Goal: Use online tool/utility: Utilize a website feature to perform a specific function

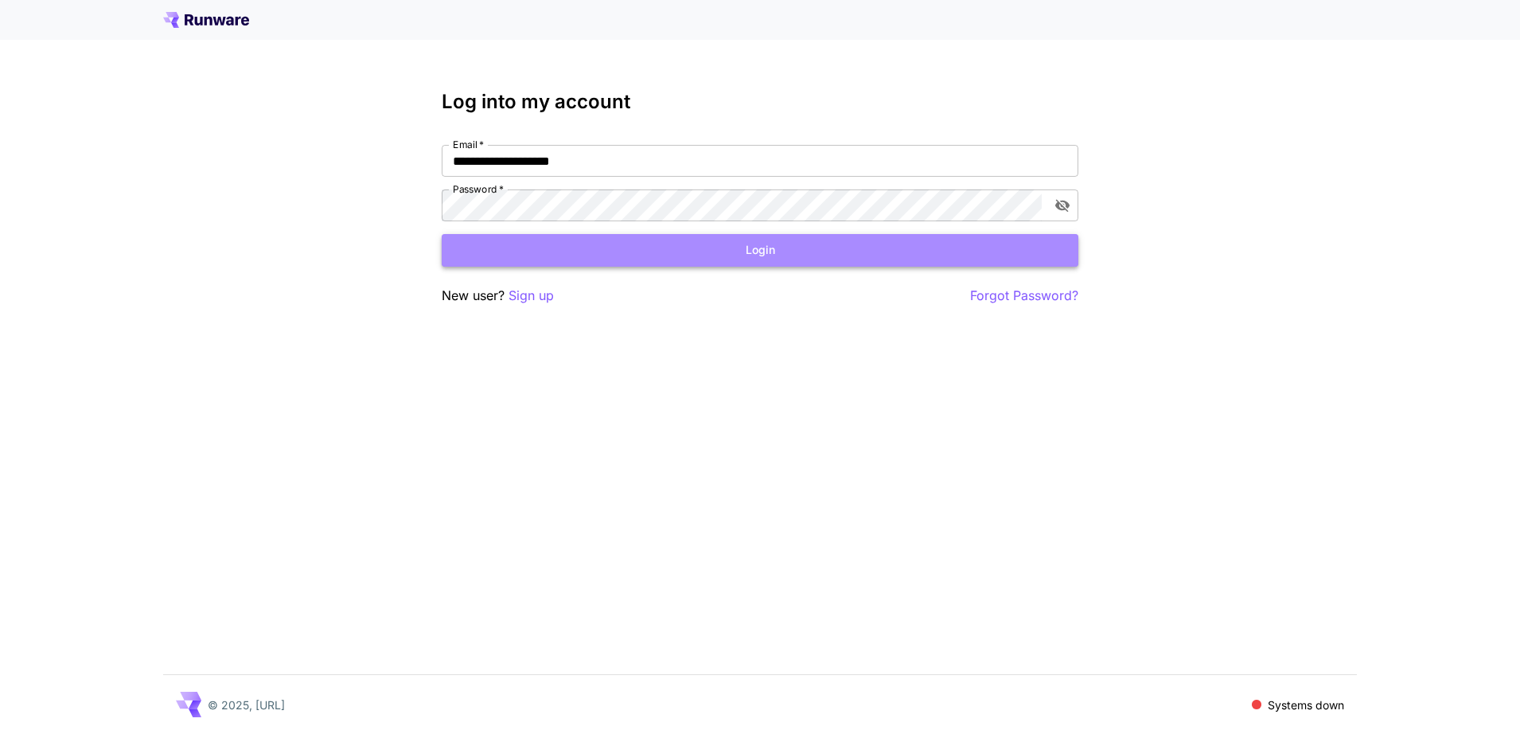
click at [844, 258] on button "Login" at bounding box center [760, 250] width 637 height 33
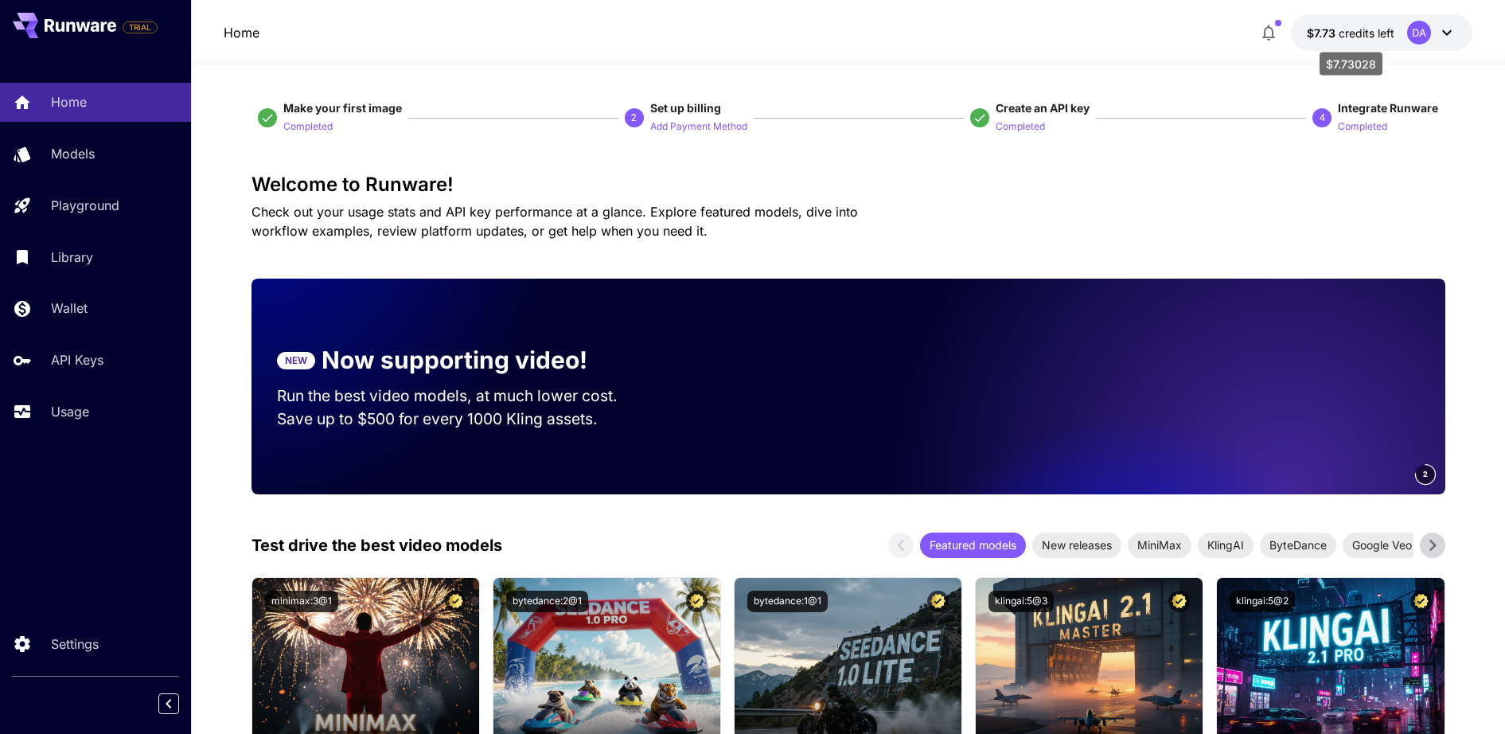
click at [1377, 30] on span "credits left" at bounding box center [1367, 33] width 56 height 14
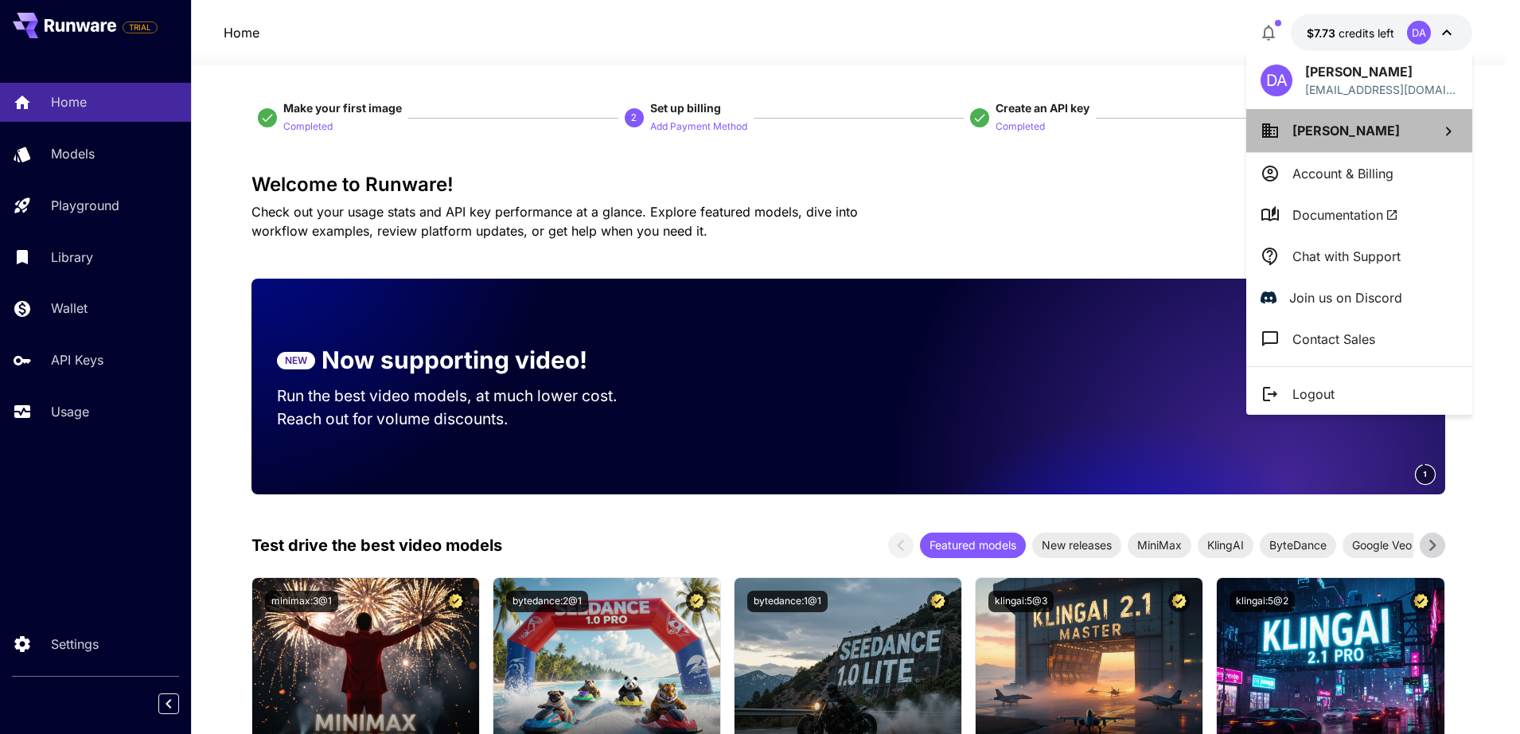
click at [1419, 119] on li "[PERSON_NAME]" at bounding box center [1360, 130] width 226 height 43
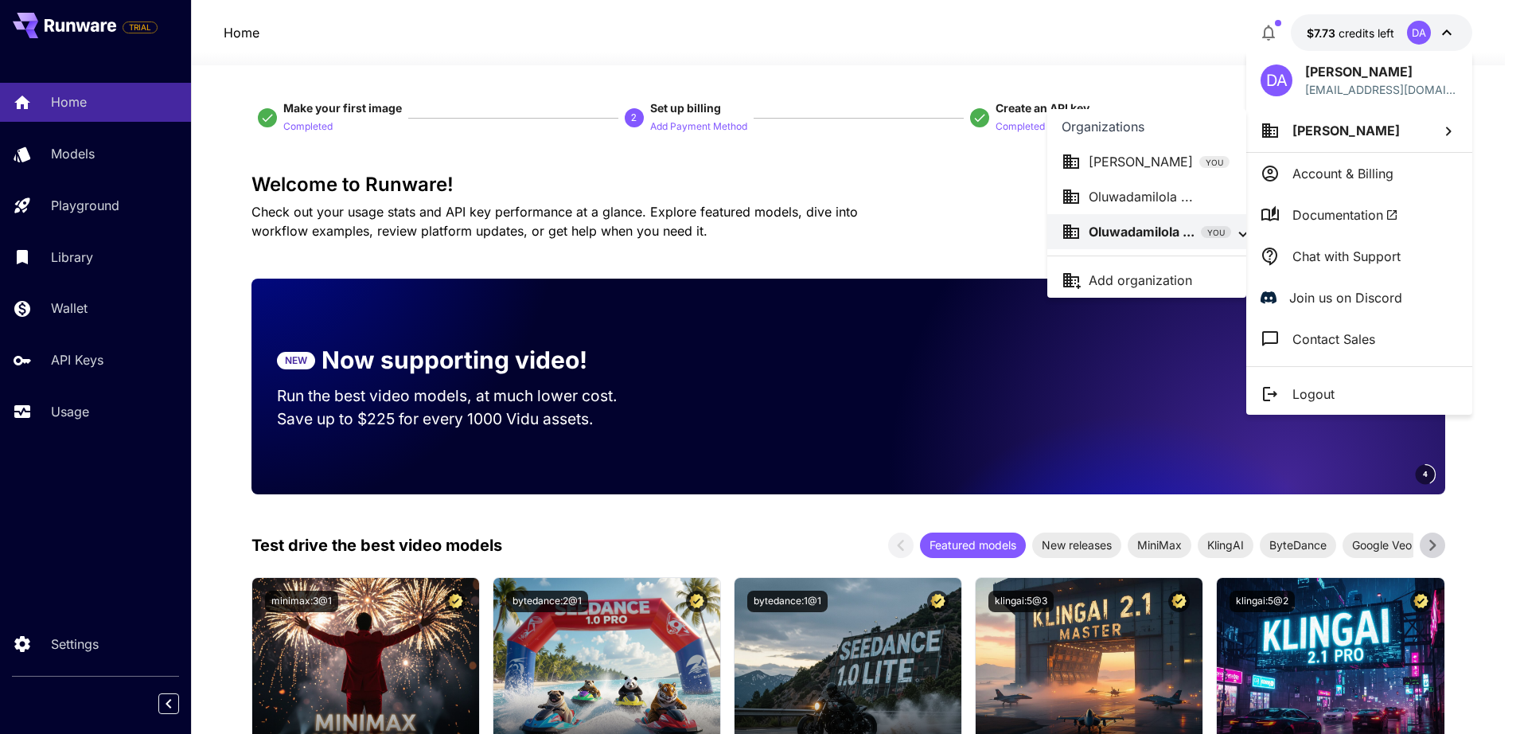
click at [76, 355] on div at bounding box center [760, 367] width 1520 height 734
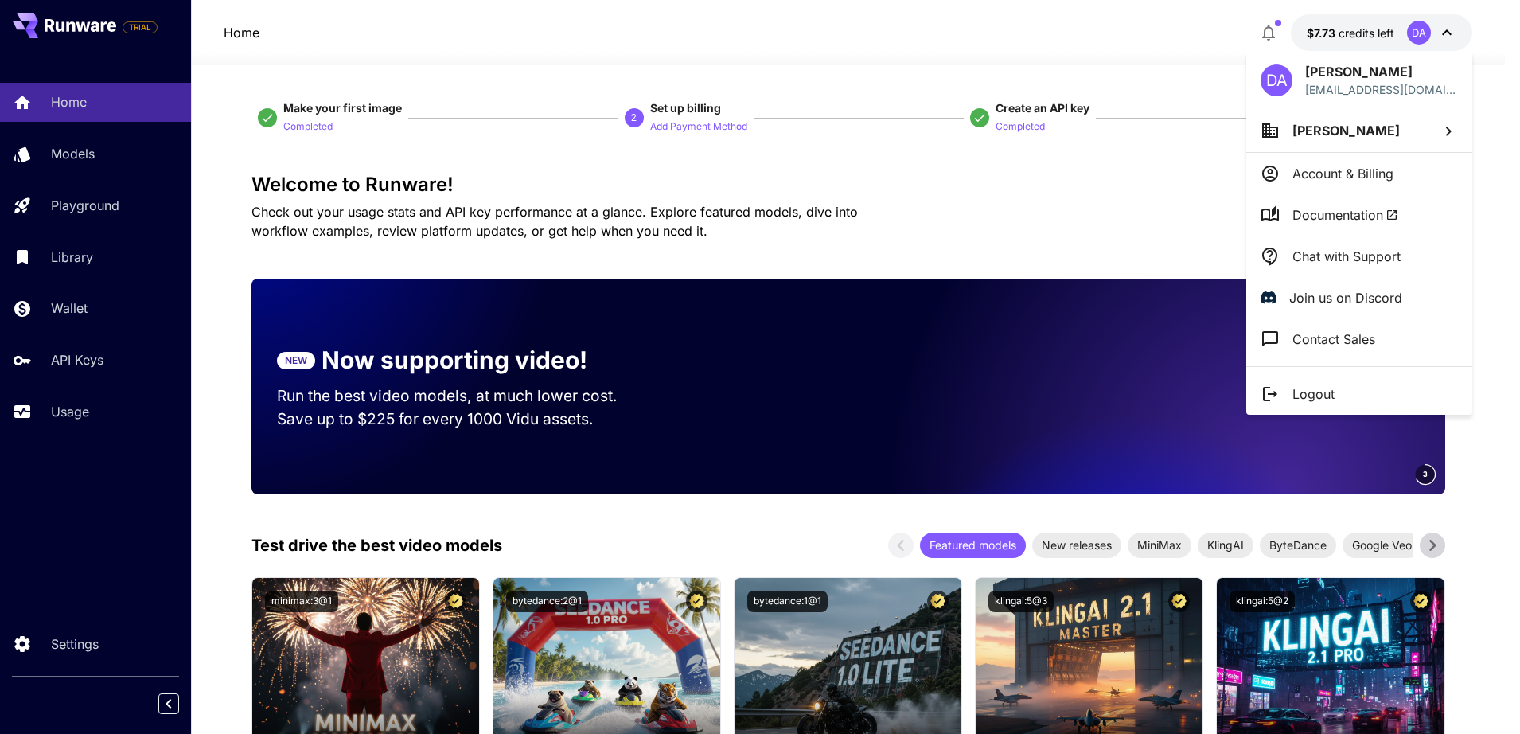
click at [87, 364] on div at bounding box center [760, 367] width 1520 height 734
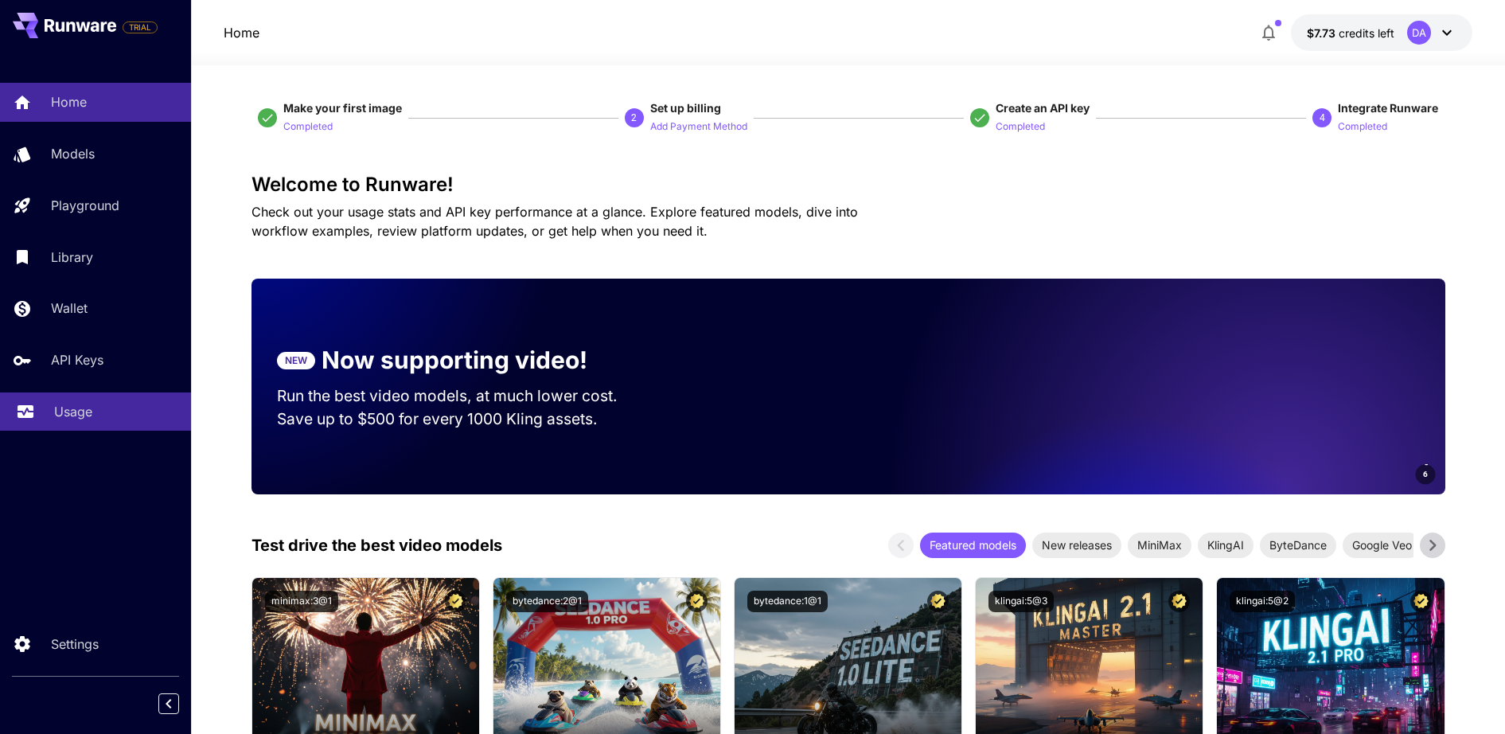
click at [87, 404] on link "Usage" at bounding box center [95, 411] width 191 height 39
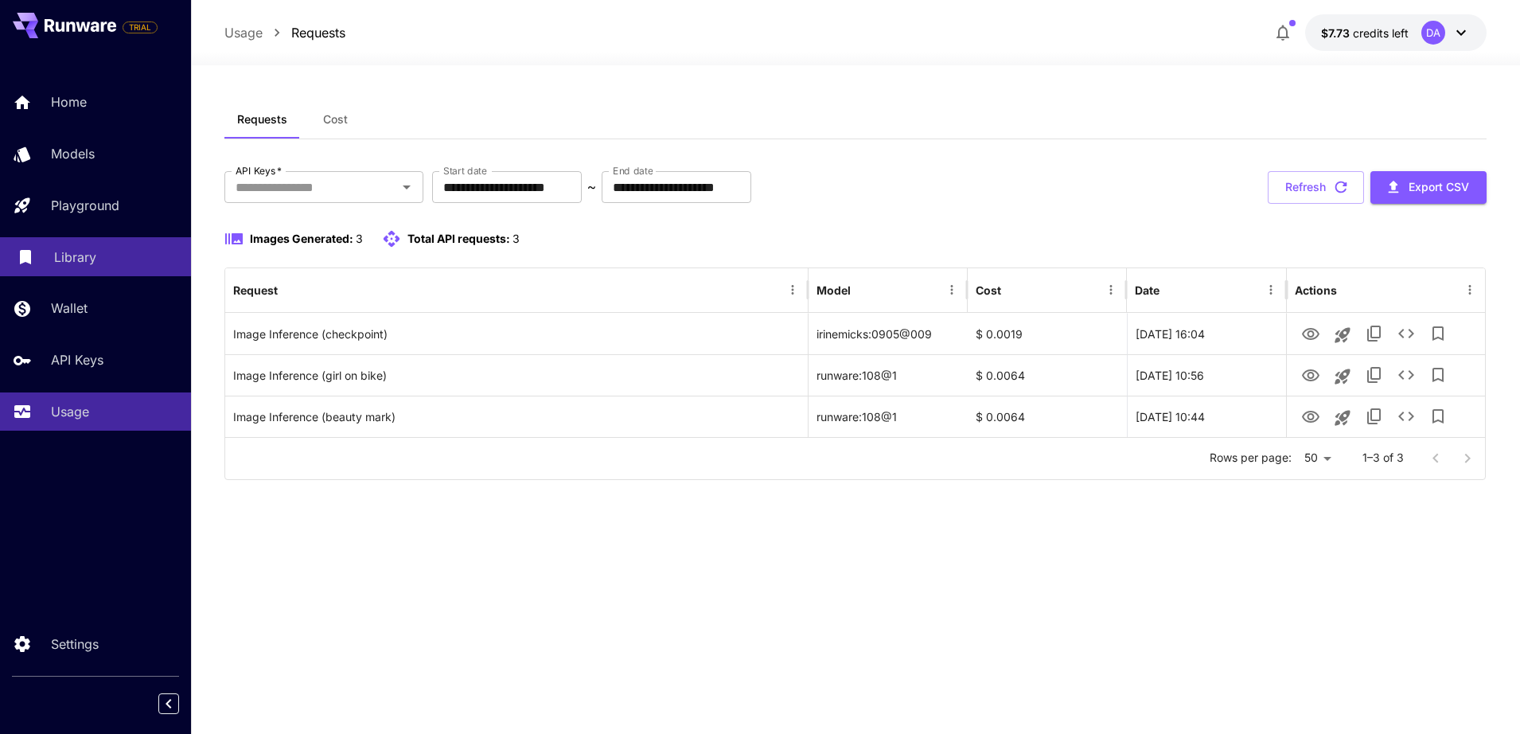
click at [123, 264] on div "Library" at bounding box center [116, 257] width 124 height 19
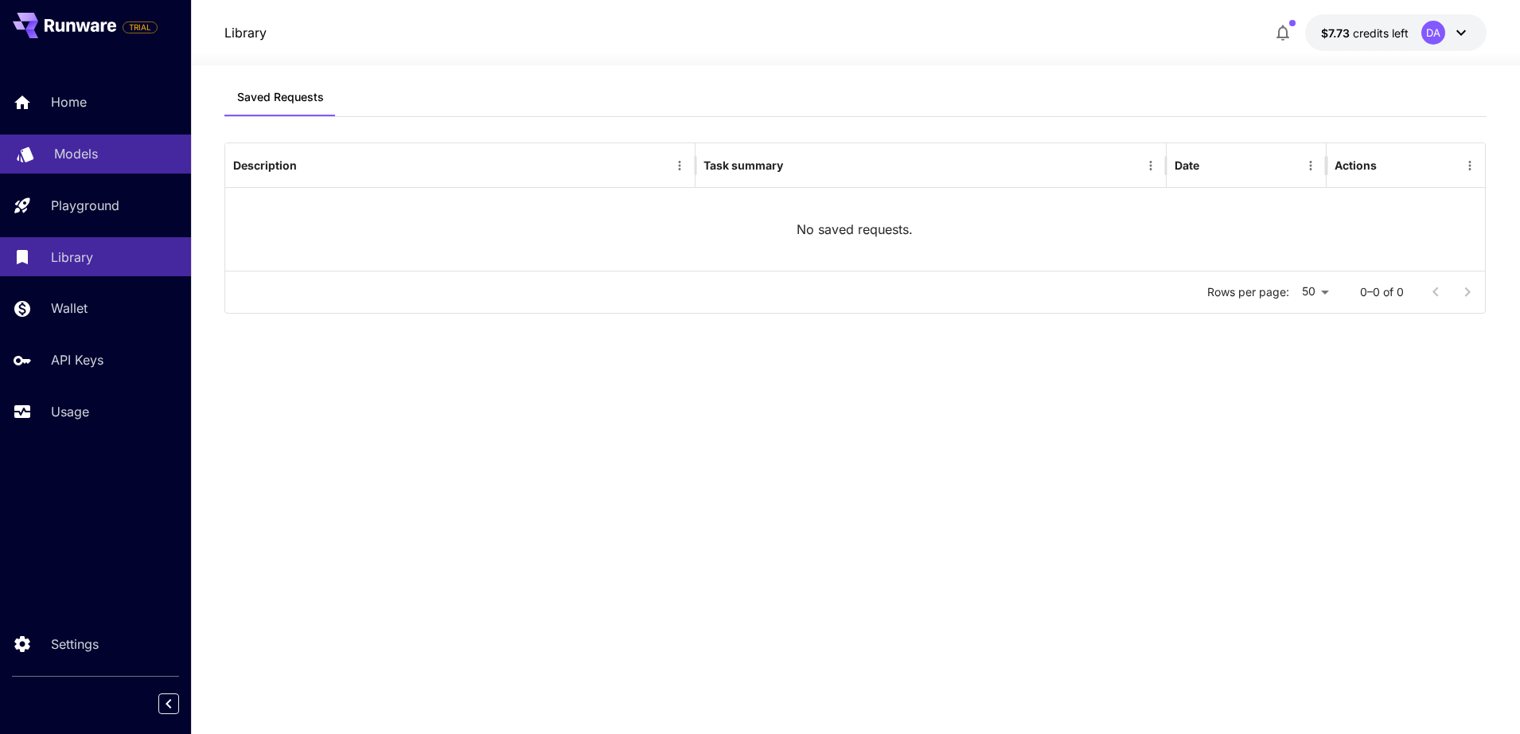
click at [127, 153] on div "Models" at bounding box center [116, 153] width 124 height 19
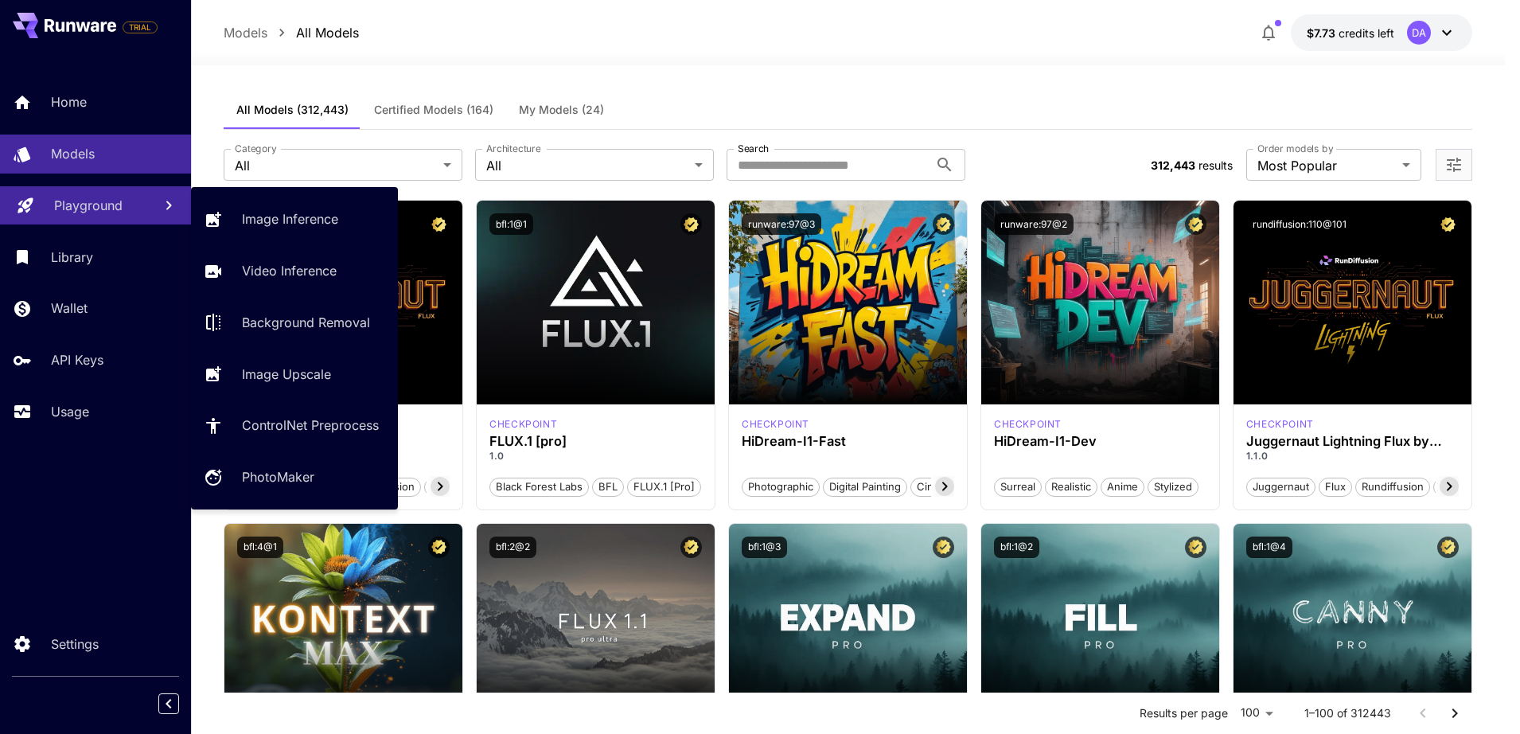
click at [128, 188] on link "Playground" at bounding box center [95, 205] width 191 height 39
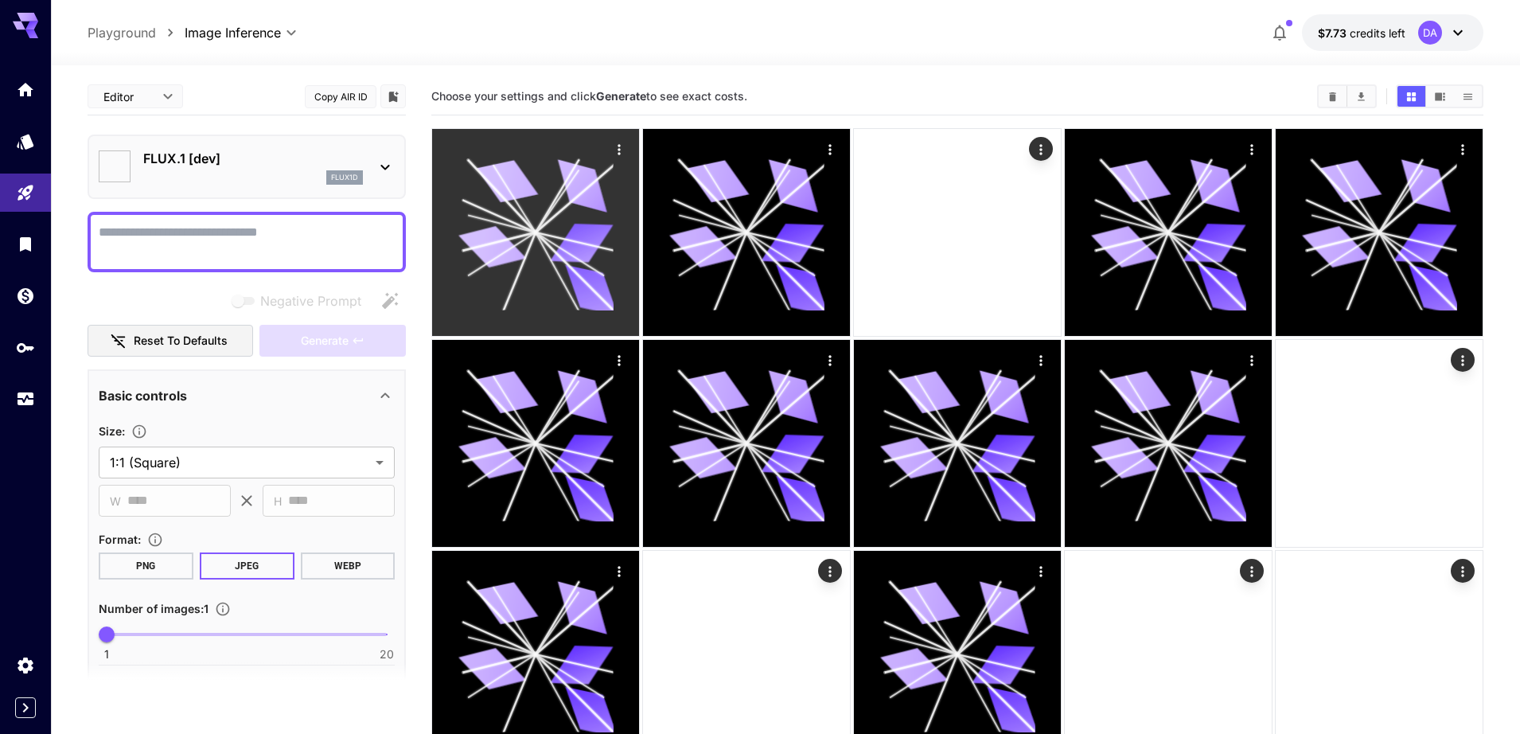
type input "**********"
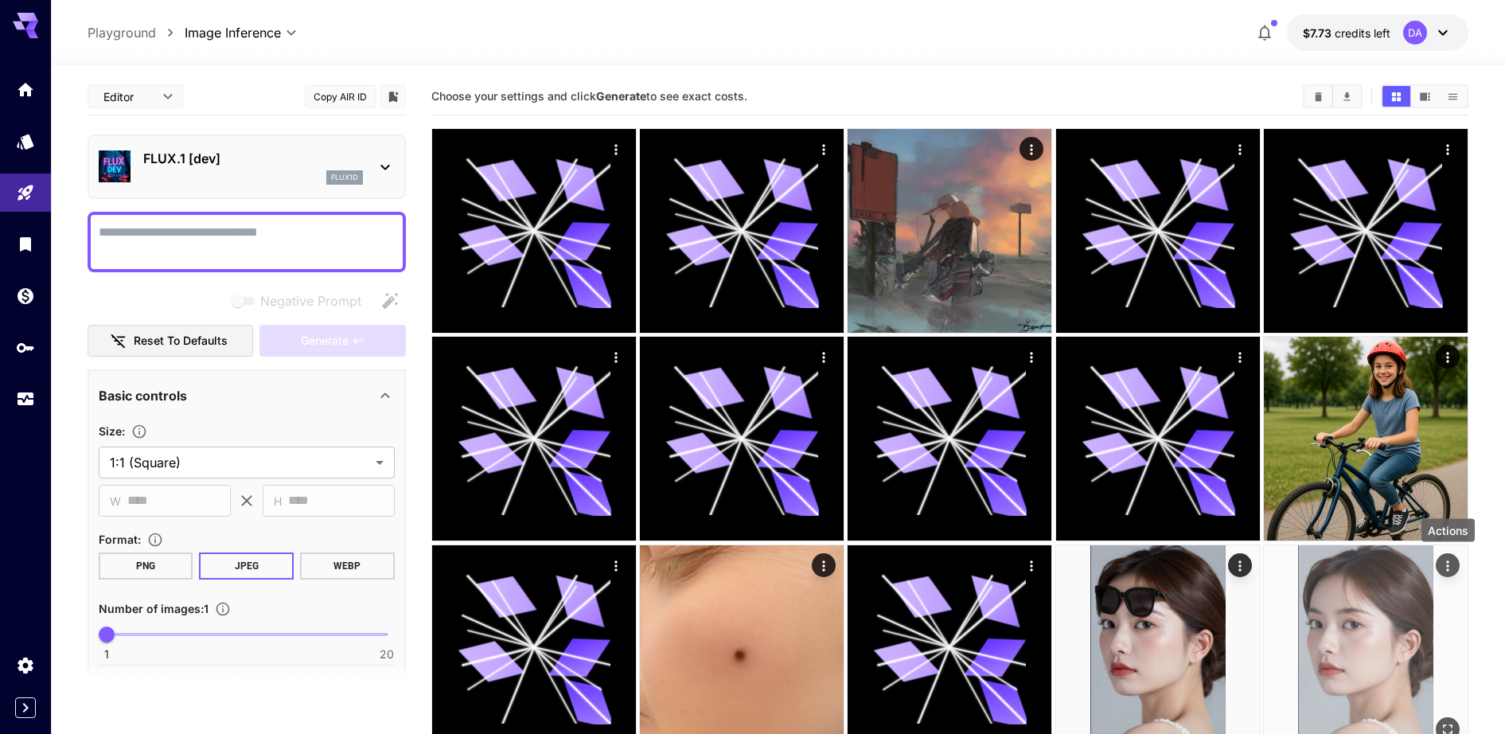
click at [1446, 553] on button "Actions" at bounding box center [1448, 565] width 24 height 24
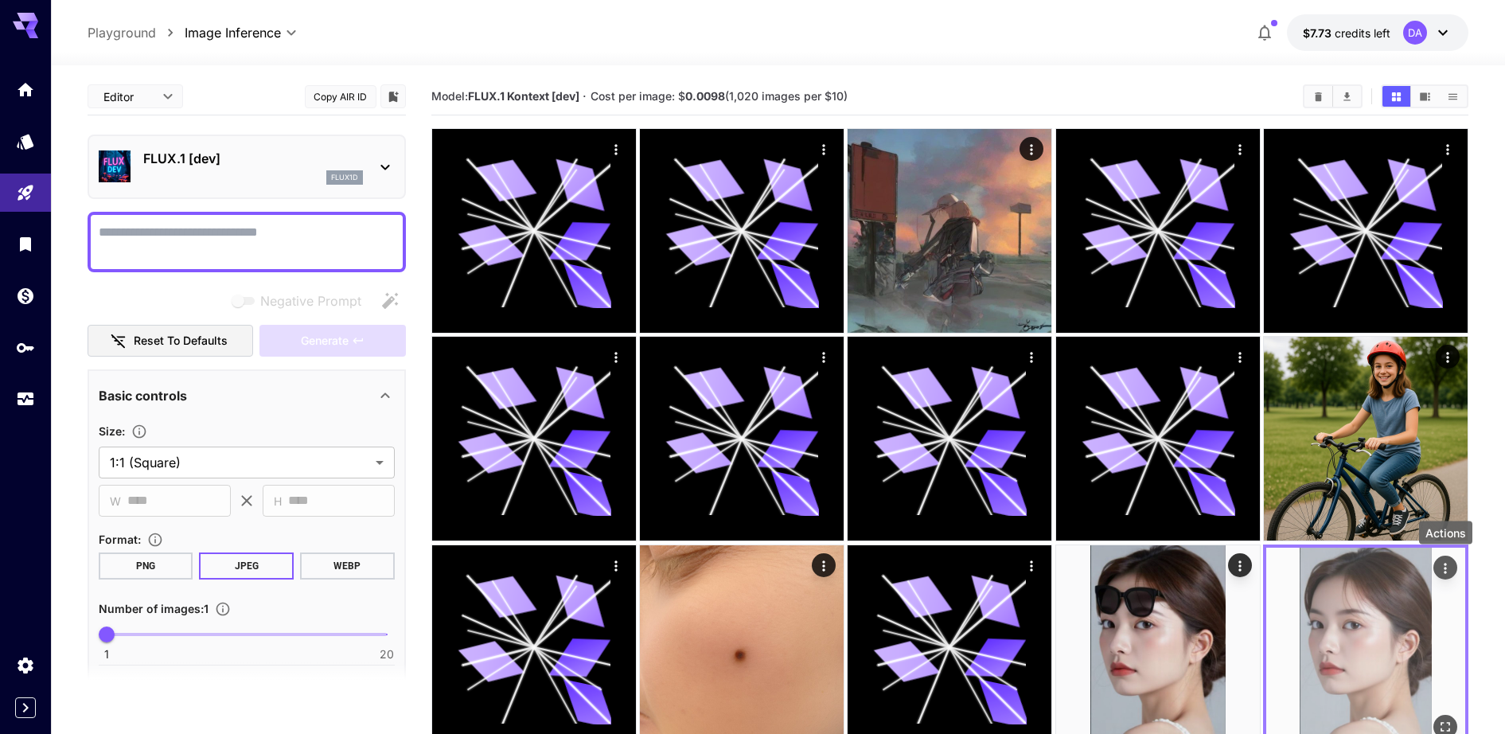
click at [1449, 564] on icon "Actions" at bounding box center [1446, 568] width 16 height 16
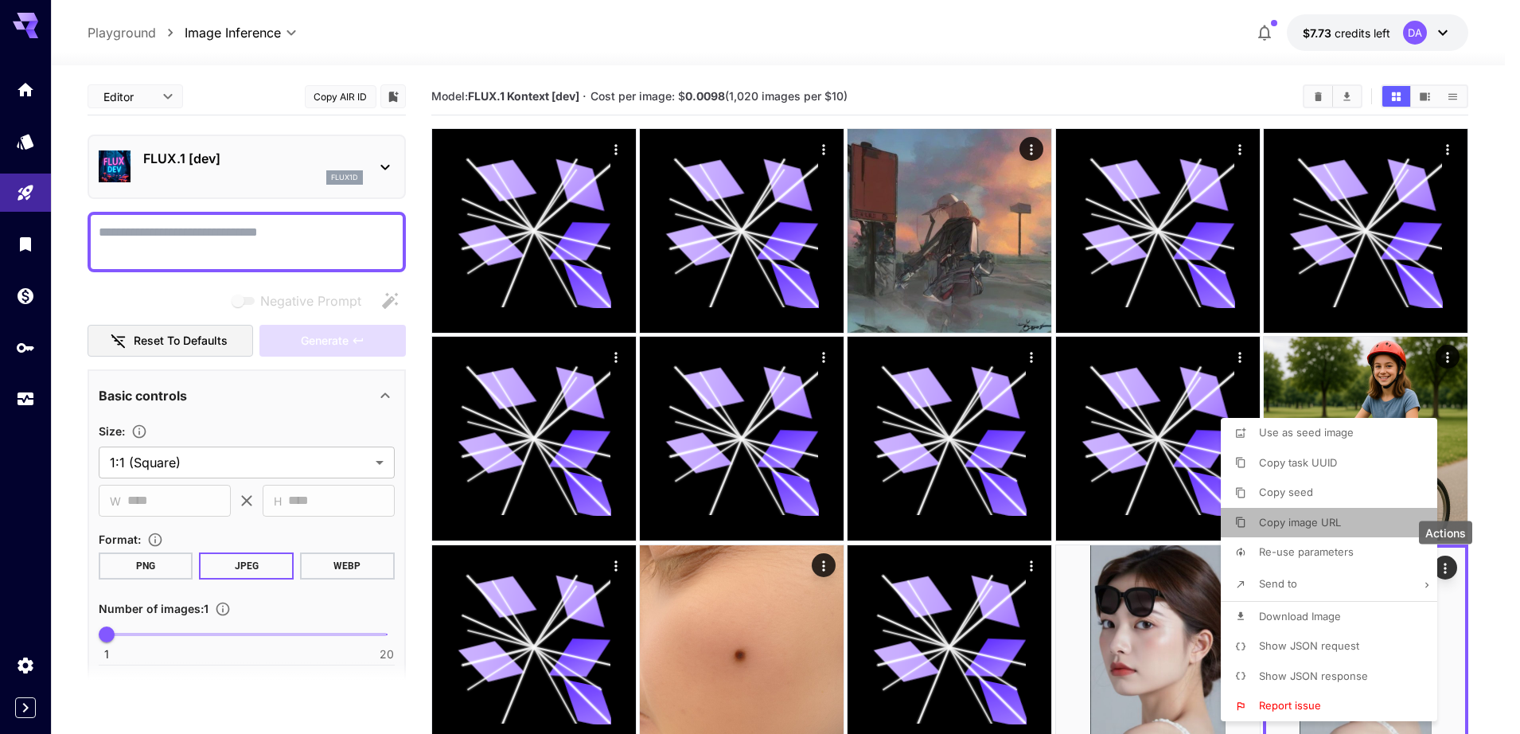
click at [1333, 525] on span "Copy image URL" at bounding box center [1300, 522] width 82 height 13
click at [1351, 36] on div at bounding box center [760, 367] width 1520 height 734
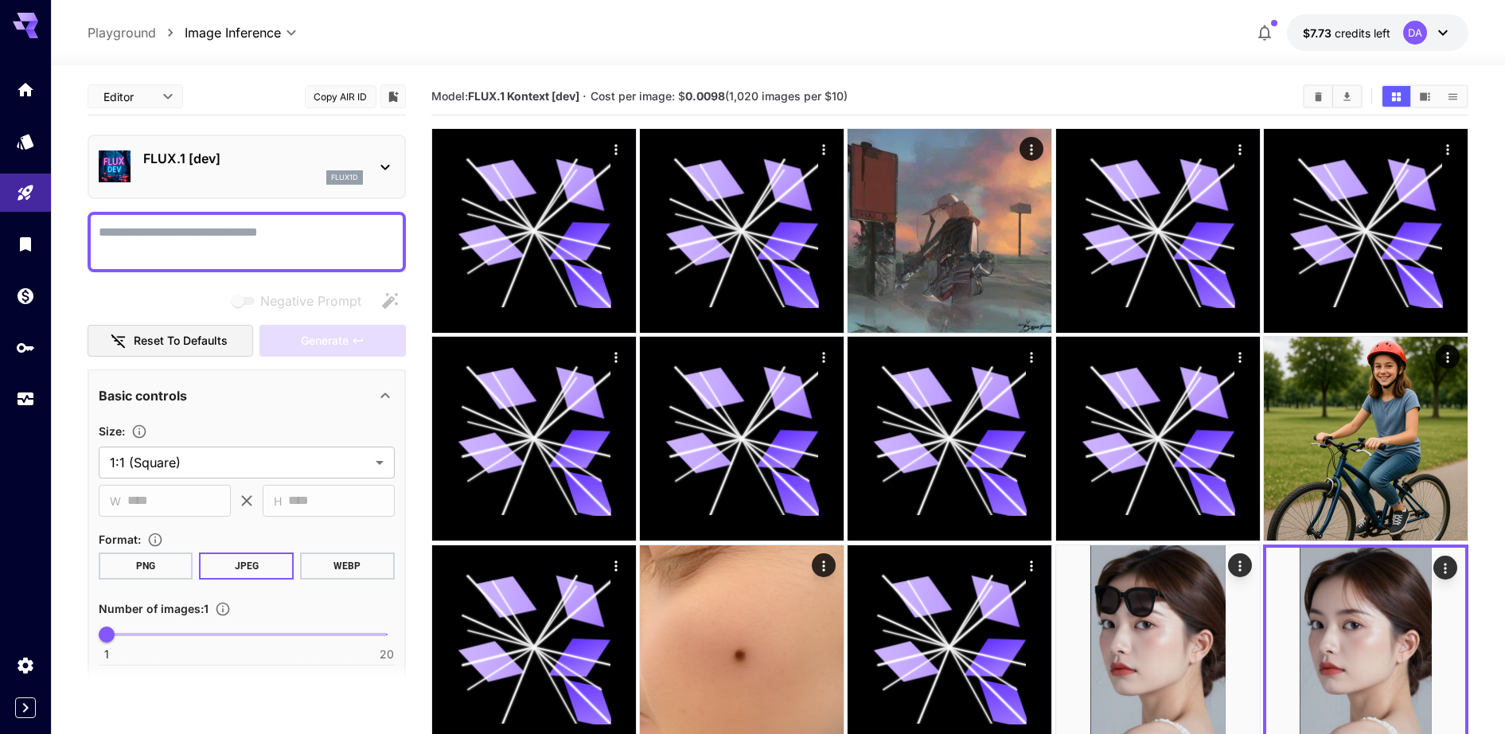
click at [1442, 33] on icon at bounding box center [1443, 33] width 10 height 6
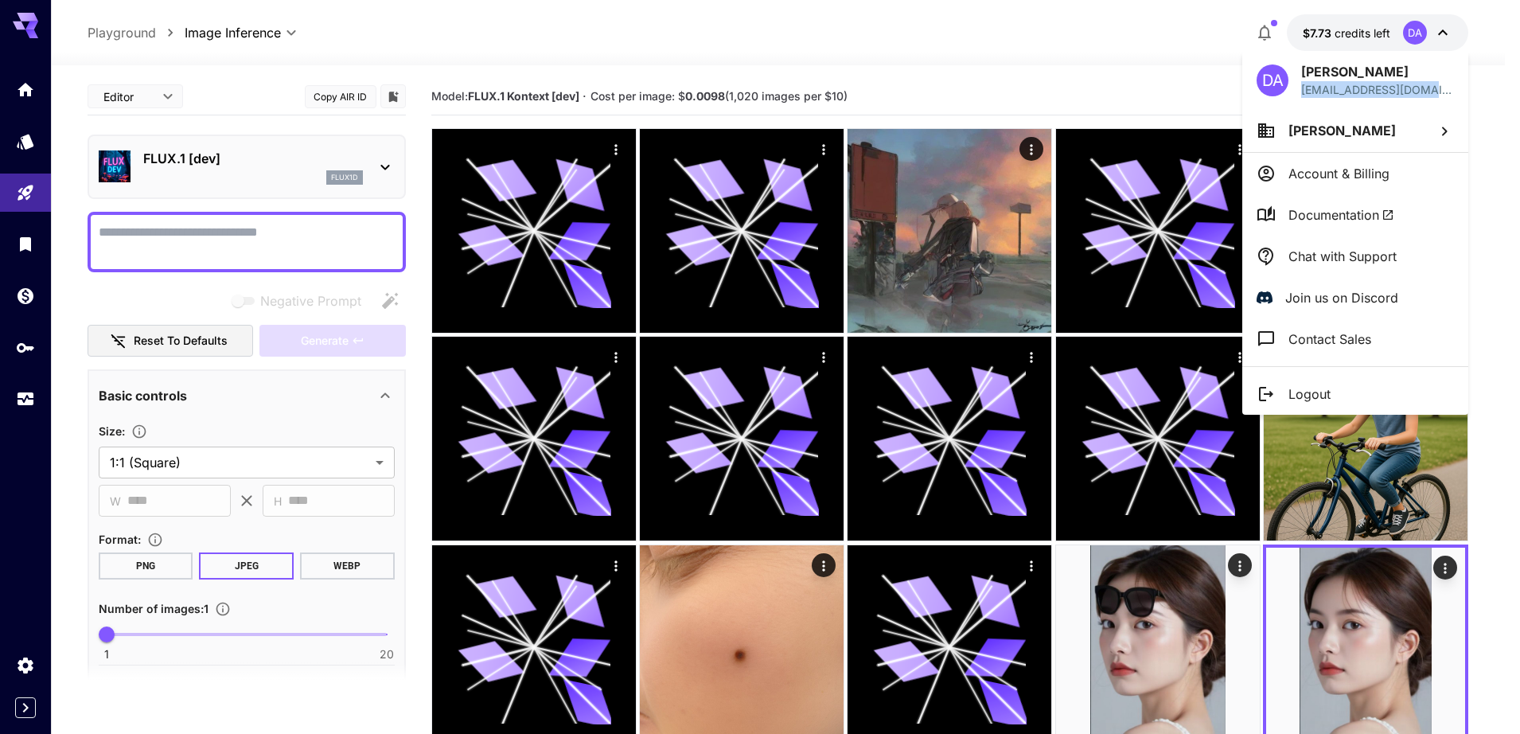
drag, startPoint x: 1427, startPoint y: 87, endPoint x: 1298, endPoint y: 88, distance: 129.0
click at [1298, 88] on div "DA [PERSON_NAME] [PERSON_NAME][EMAIL_ADDRESS][DOMAIN_NAME]" at bounding box center [1356, 80] width 226 height 58
copy p "[EMAIL_ADDRESS][DOMAIN_NAME]"
click at [1034, 151] on div at bounding box center [760, 367] width 1520 height 734
